Goal: Book appointment/travel/reservation

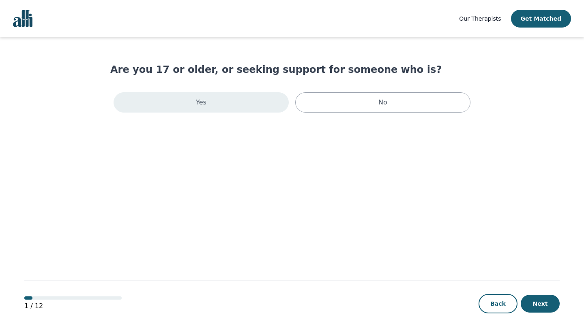
click at [222, 102] on div "Yes" at bounding box center [200, 102] width 175 height 20
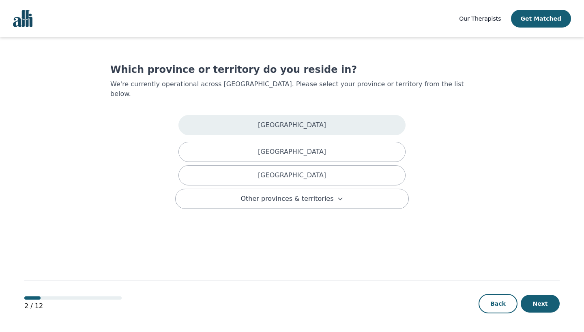
click at [234, 115] on div "[GEOGRAPHIC_DATA]" at bounding box center [291, 125] width 227 height 20
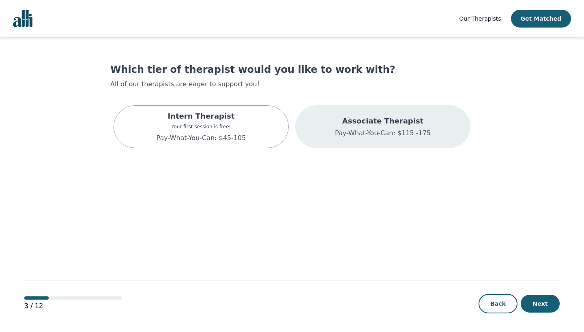
click at [321, 124] on div "Associate Therapist Pay-What-You-Can: $115 -175" at bounding box center [382, 126] width 175 height 43
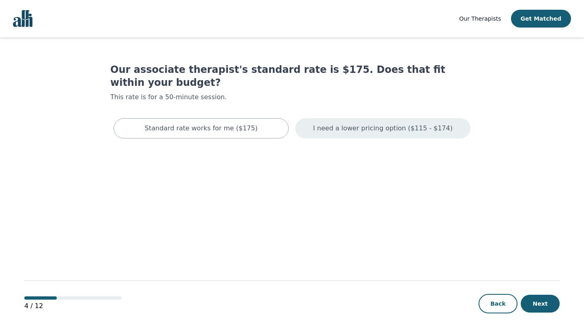
click at [326, 122] on div "I need a lower pricing option ($115 - $174)" at bounding box center [382, 128] width 175 height 20
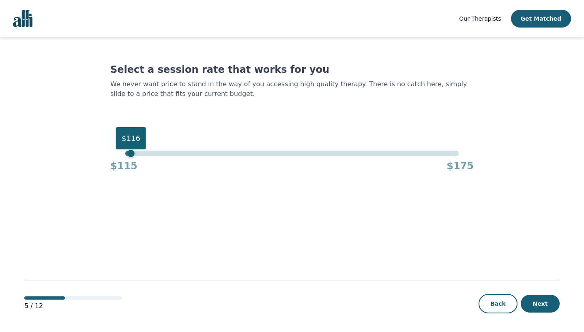
click at [130, 153] on div "$116" at bounding box center [291, 154] width 333 height 6
drag, startPoint x: 130, startPoint y: 153, endPoint x: 124, endPoint y: 152, distance: 6.1
click at [124, 152] on div "$115" at bounding box center [125, 153] width 7 height 7
click at [536, 300] on button "Next" at bounding box center [539, 304] width 39 height 18
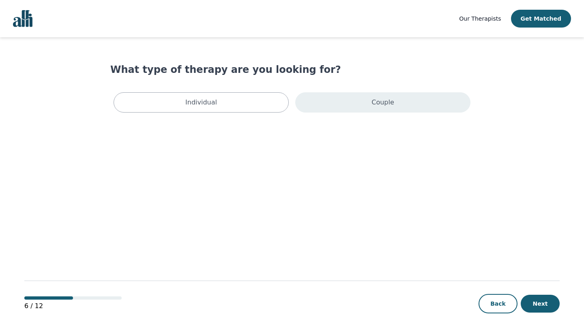
click at [416, 97] on div "Couple" at bounding box center [382, 102] width 175 height 20
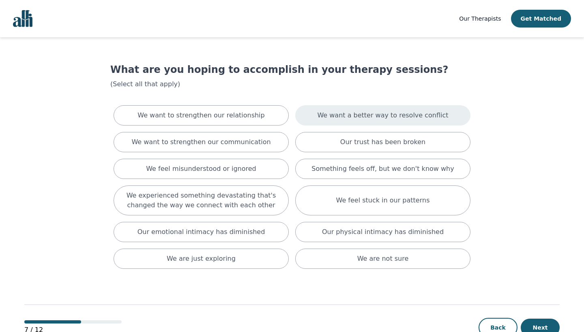
click at [319, 112] on div "We want a better way to resolve conflict" at bounding box center [382, 115] width 175 height 20
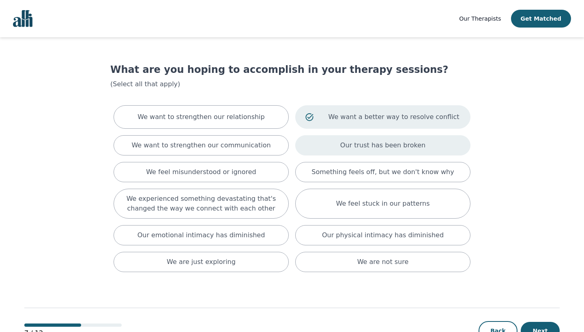
click at [328, 142] on div "Our trust has been broken" at bounding box center [382, 145] width 175 height 20
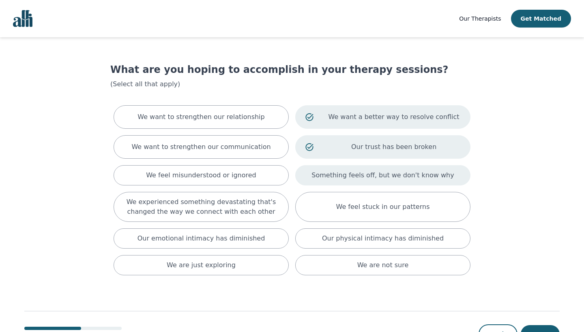
click at [333, 174] on p "Something feels off, but we don't know why" at bounding box center [382, 176] width 142 height 10
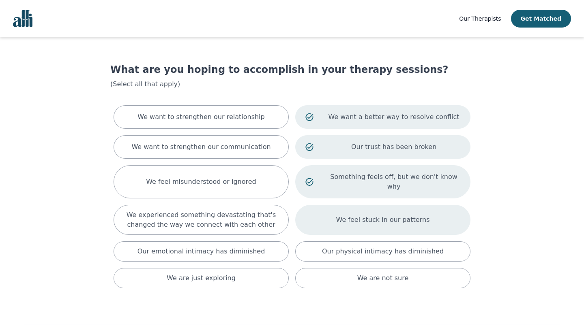
click at [334, 205] on div "We feel stuck in our patterns" at bounding box center [382, 220] width 175 height 30
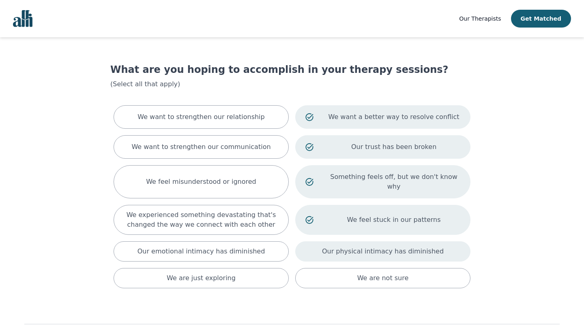
click at [337, 247] on p "Our physical intimacy has diminished" at bounding box center [383, 252] width 122 height 10
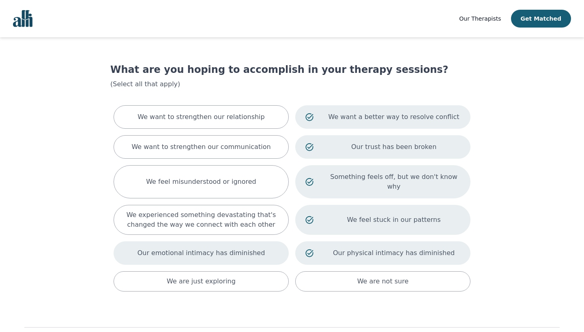
click at [226, 248] on p "Our emotional intimacy has diminished" at bounding box center [201, 253] width 128 height 10
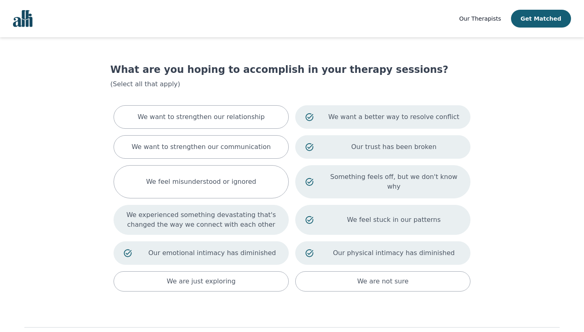
click at [225, 218] on p "We experienced something devastating that's changed the way we connect with eac…" at bounding box center [201, 219] width 155 height 19
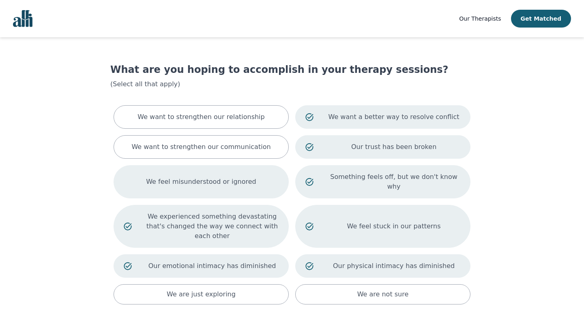
click at [226, 182] on div "We feel misunderstood or ignored" at bounding box center [200, 181] width 175 height 33
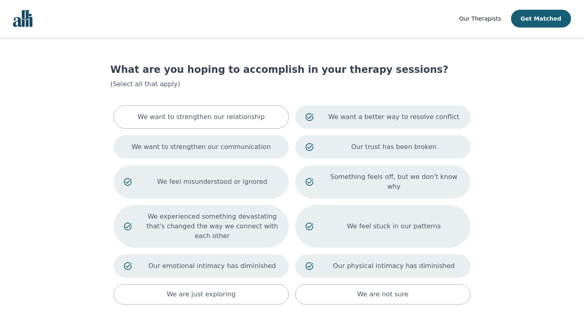
click at [230, 147] on p "We want to strengthen our communication" at bounding box center [200, 147] width 139 height 10
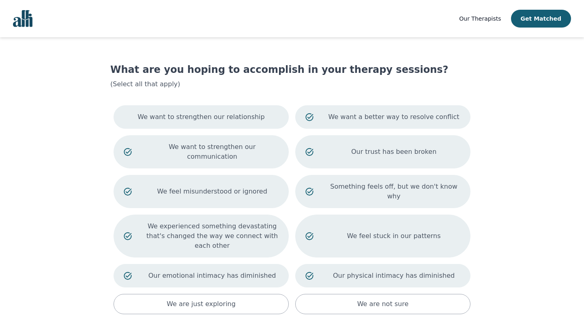
click at [231, 112] on p "We want to strengthen our relationship" at bounding box center [200, 117] width 127 height 10
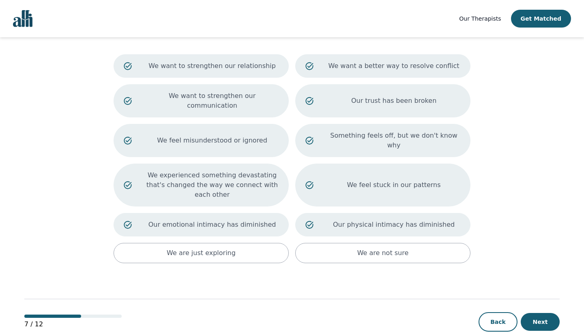
scroll to position [51, 0]
click at [533, 314] on button "Next" at bounding box center [539, 323] width 39 height 18
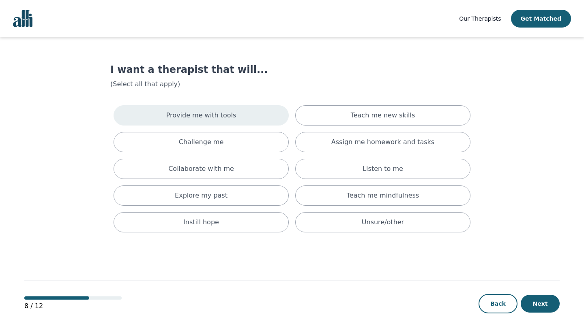
click at [263, 121] on div "Provide me with tools" at bounding box center [200, 115] width 175 height 20
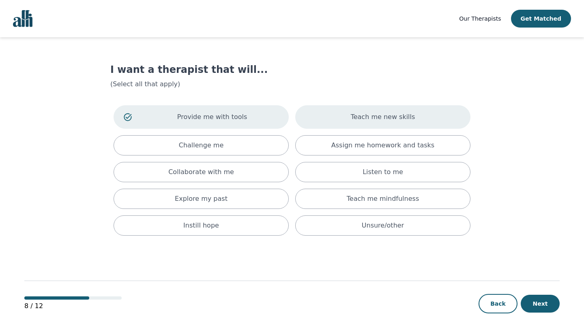
click at [350, 116] on div "Teach me new skills" at bounding box center [382, 117] width 175 height 24
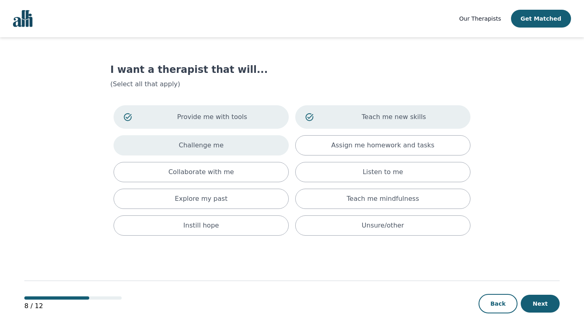
click at [257, 139] on div "Challenge me" at bounding box center [200, 145] width 175 height 20
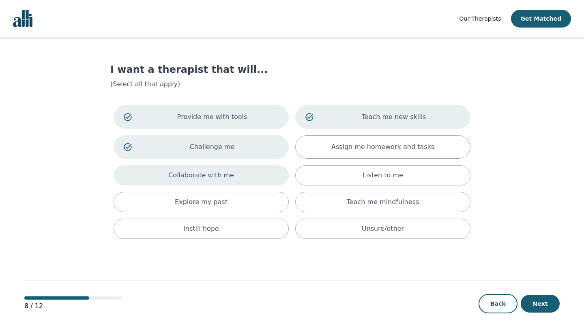
click at [245, 176] on div "Collaborate with me" at bounding box center [200, 175] width 175 height 20
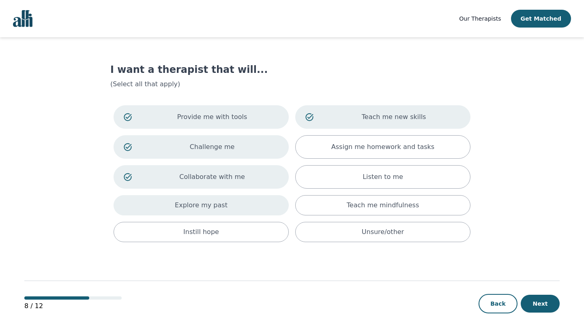
click at [235, 200] on div "Explore my past" at bounding box center [200, 205] width 175 height 20
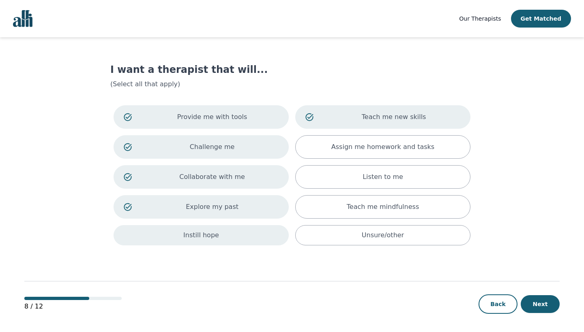
click at [227, 235] on div "Instill hope" at bounding box center [200, 235] width 175 height 20
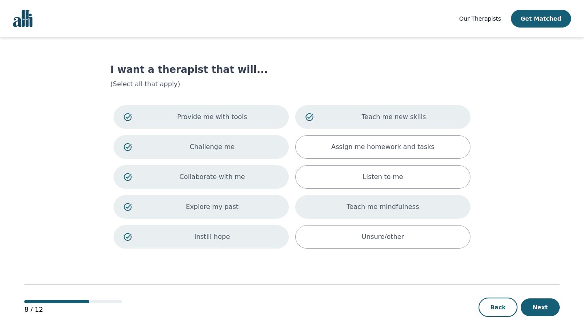
click at [382, 209] on p "Teach me mindfulness" at bounding box center [383, 207] width 72 height 10
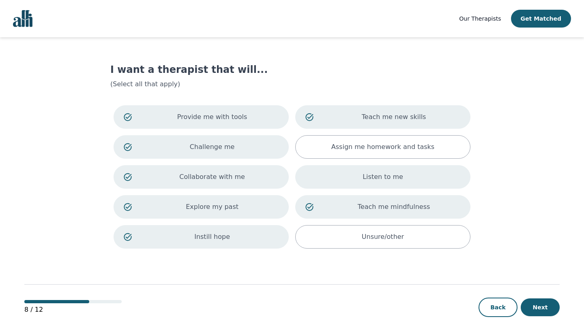
click at [382, 183] on div "Listen to me" at bounding box center [382, 177] width 175 height 24
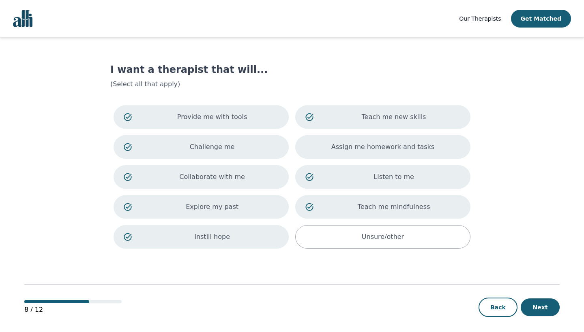
click at [389, 150] on p "Assign me homework and tasks" at bounding box center [382, 147] width 103 height 10
click at [540, 314] on button "Next" at bounding box center [539, 308] width 39 height 18
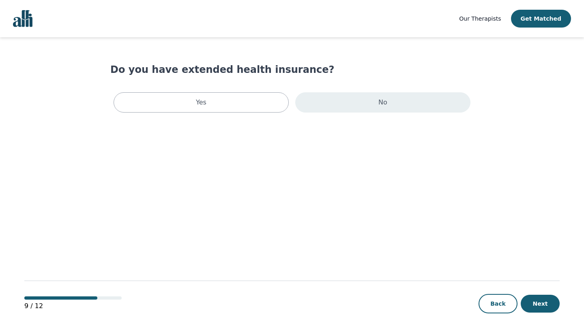
click at [342, 101] on div "No" at bounding box center [382, 102] width 175 height 20
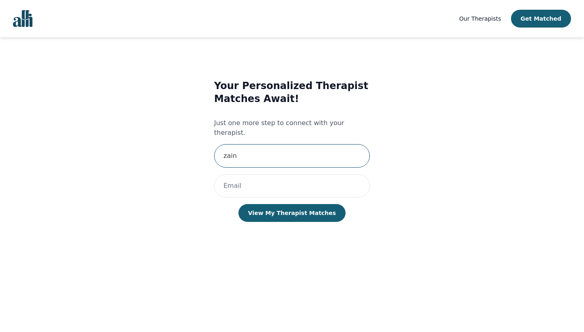
type input "zain"
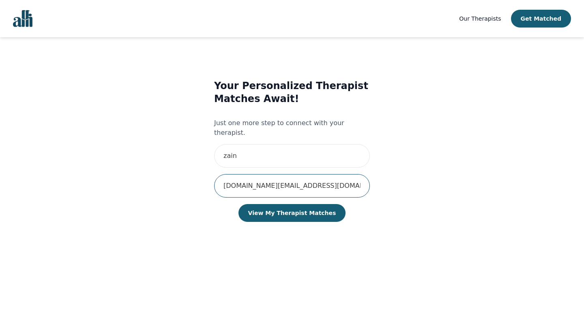
type input "[DOMAIN_NAME][EMAIL_ADDRESS][DOMAIN_NAME]"
click at [291, 204] on button "View My Therapist Matches" at bounding box center [291, 213] width 107 height 18
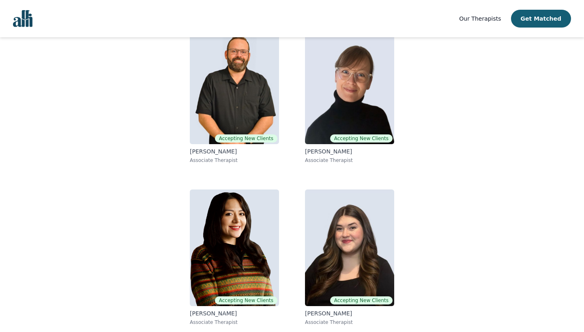
scroll to position [91, 0]
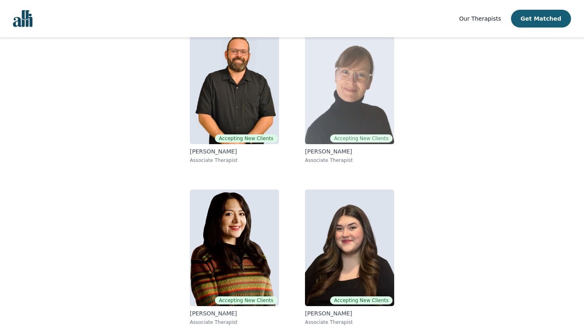
click at [357, 96] on img at bounding box center [349, 86] width 89 height 117
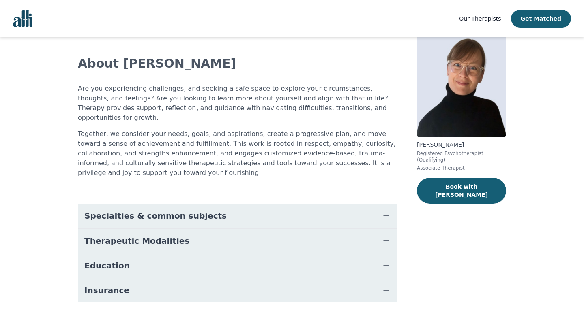
scroll to position [36, 0]
click at [385, 212] on icon "button" at bounding box center [386, 217] width 10 height 10
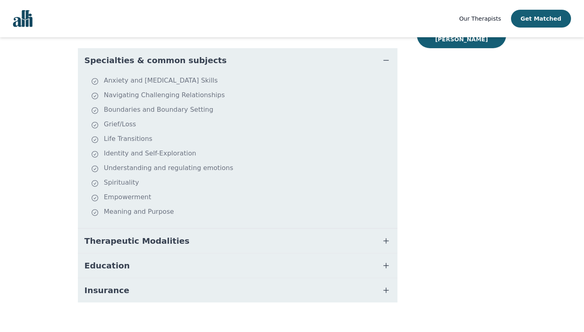
scroll to position [191, 0]
click at [385, 237] on icon "button" at bounding box center [386, 242] width 10 height 10
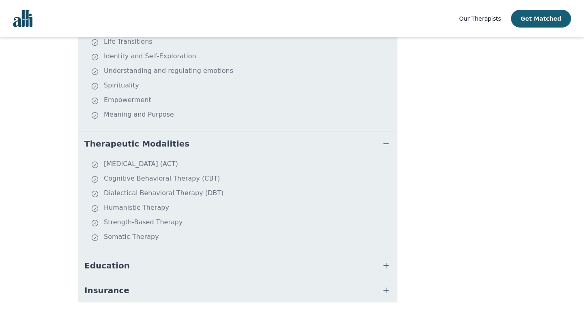
scroll to position [289, 0]
click at [385, 261] on icon "button" at bounding box center [386, 266] width 10 height 10
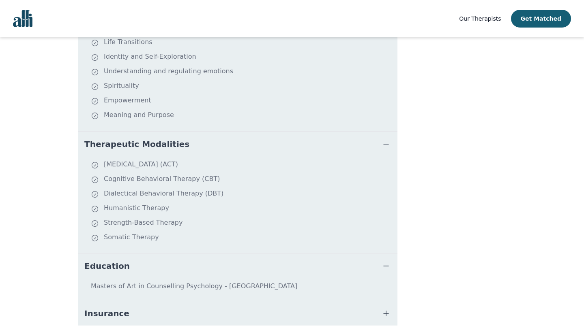
click at [387, 309] on icon "button" at bounding box center [386, 314] width 10 height 10
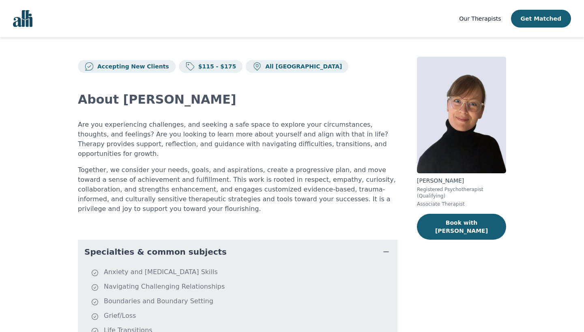
scroll to position [0, 0]
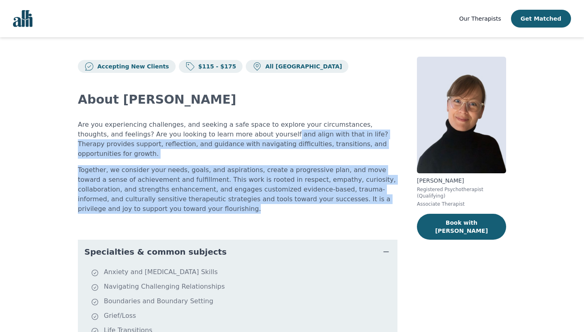
drag, startPoint x: 236, startPoint y: 131, endPoint x: 233, endPoint y: 195, distance: 63.7
click at [233, 195] on div "Are you experiencing challenges, and seeking a safe space to explore your circu…" at bounding box center [237, 167] width 319 height 94
click at [233, 195] on p "Together, we consider your needs, goals, and aspirations, create a progressive …" at bounding box center [237, 189] width 319 height 49
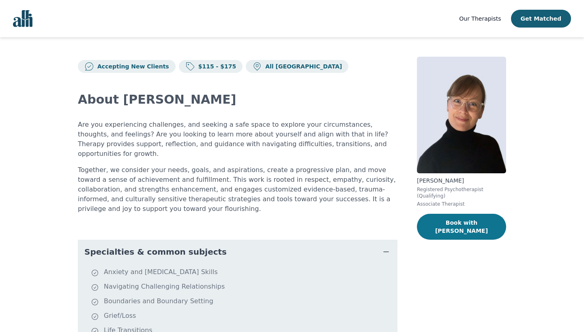
click at [458, 223] on button "Book with [PERSON_NAME]" at bounding box center [461, 227] width 89 height 26
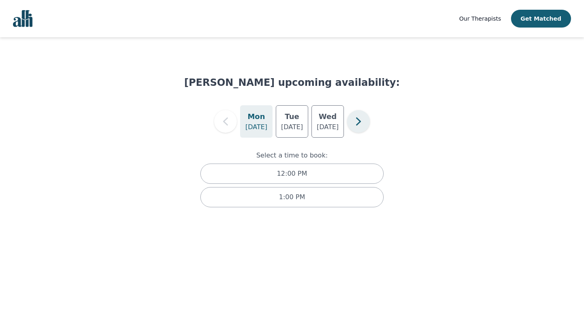
click at [357, 121] on icon "button" at bounding box center [358, 121] width 16 height 16
